Goal: Navigation & Orientation: Find specific page/section

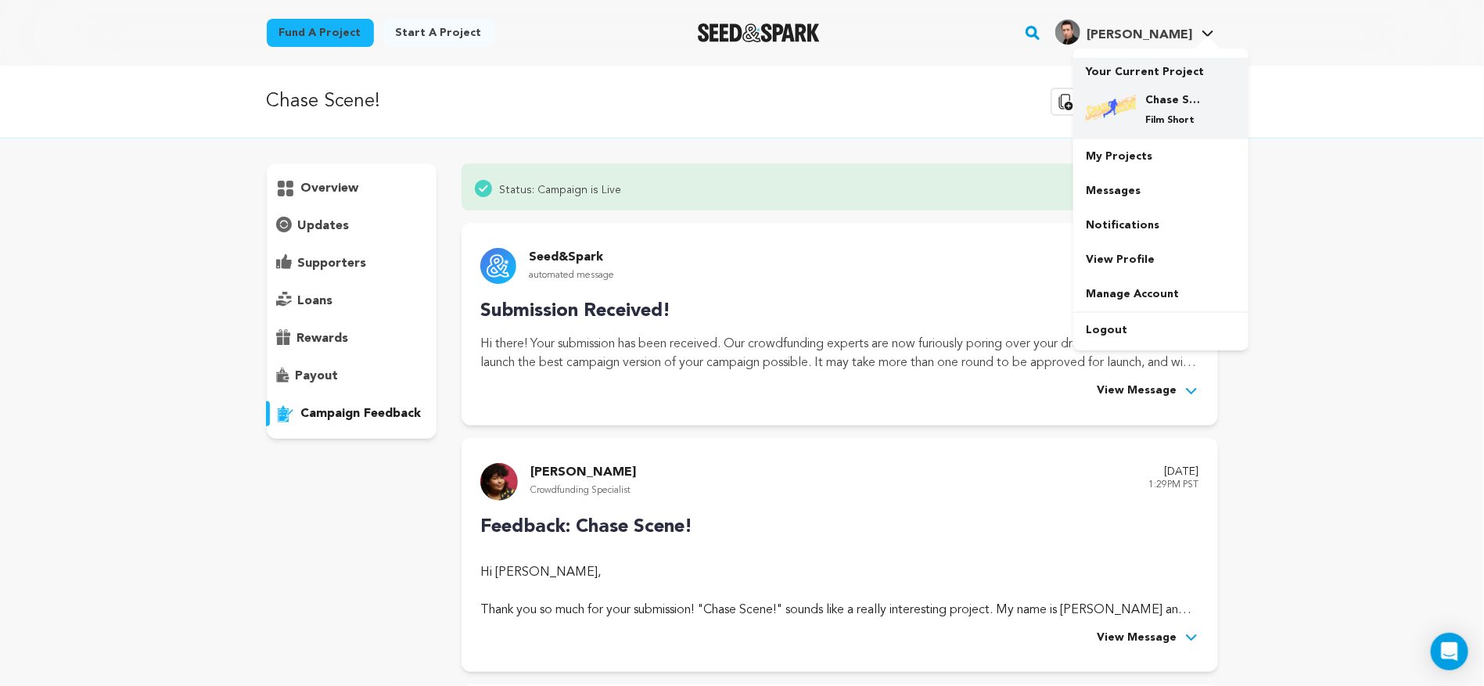
click at [1166, 103] on h4 "Chase Scene!" at bounding box center [1173, 100] width 56 height 16
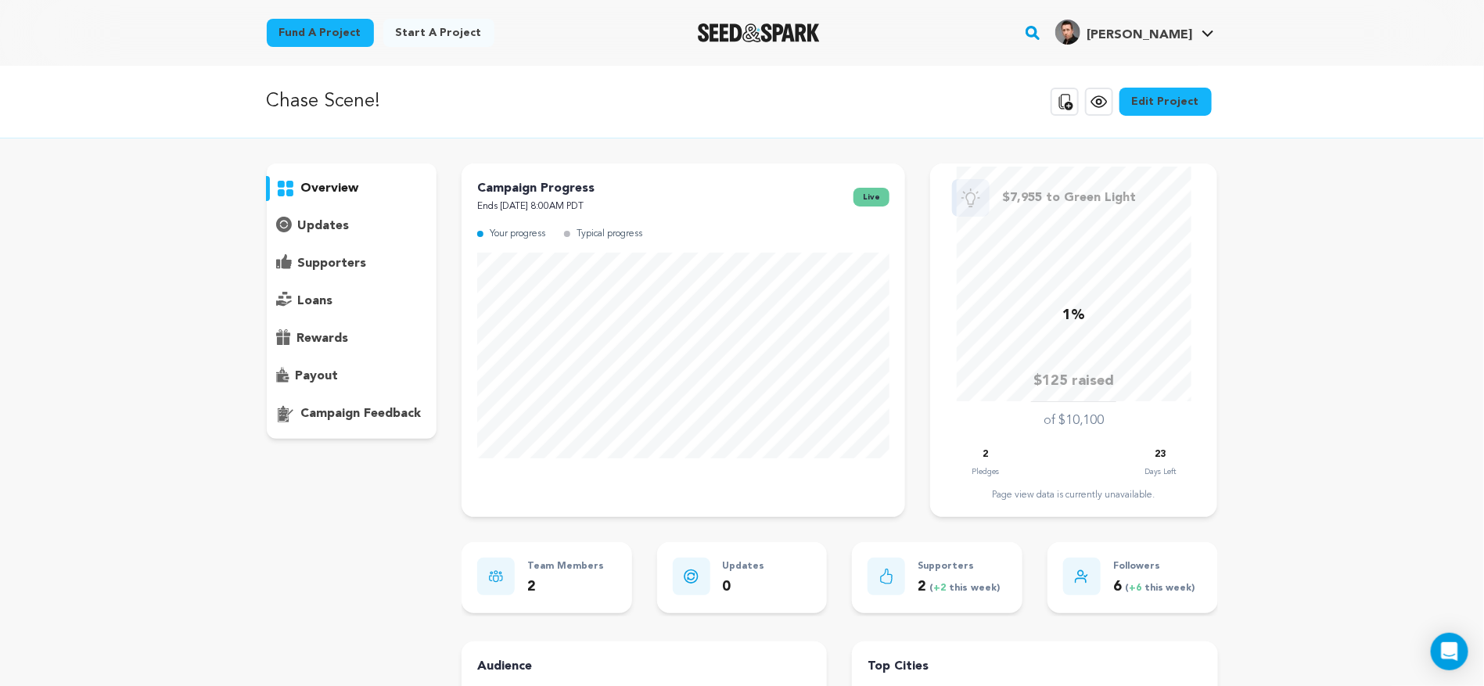
click at [1106, 107] on icon at bounding box center [1098, 101] width 15 height 11
